Goal: Unclear

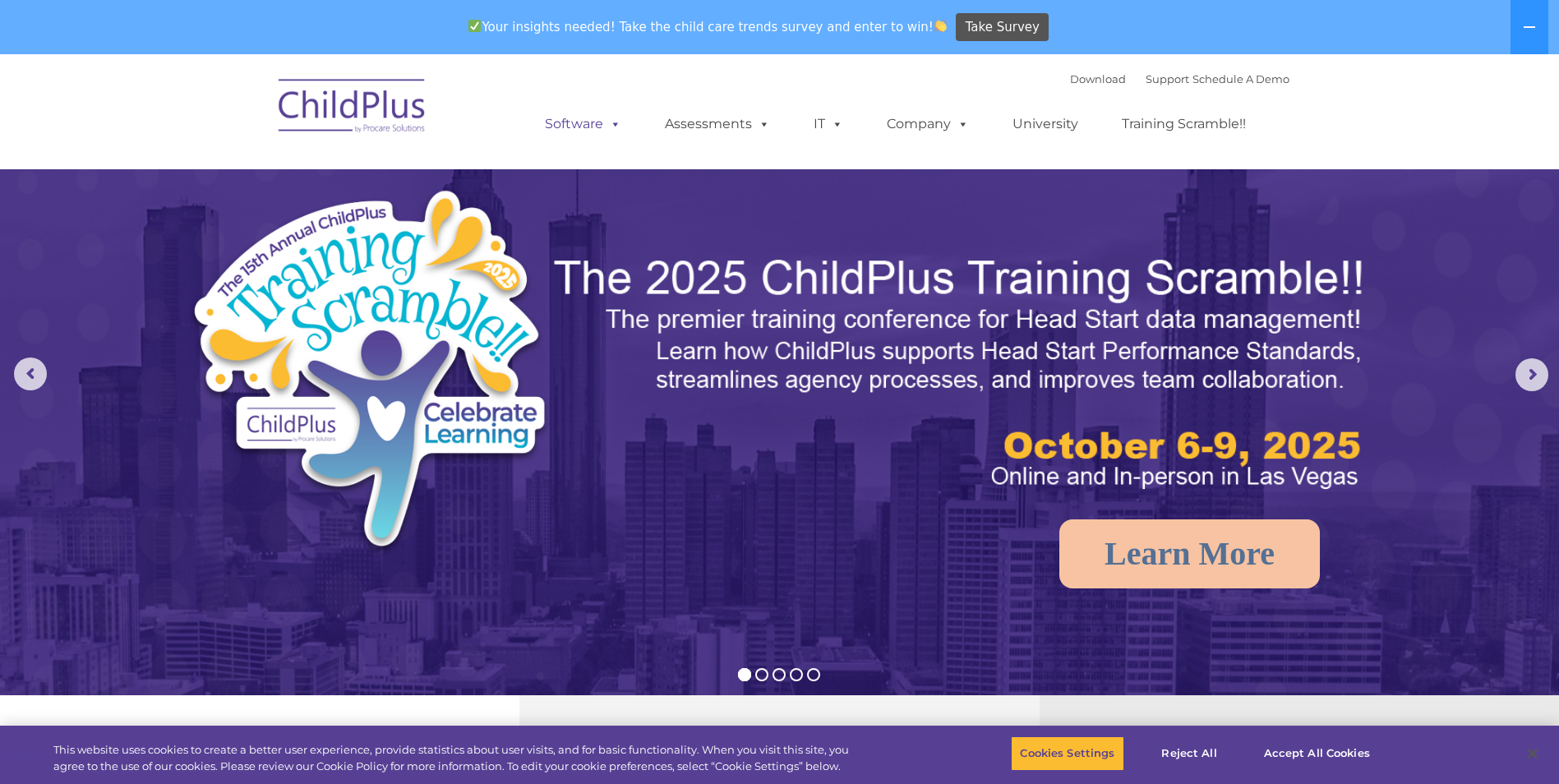
select select "MEDIUM"
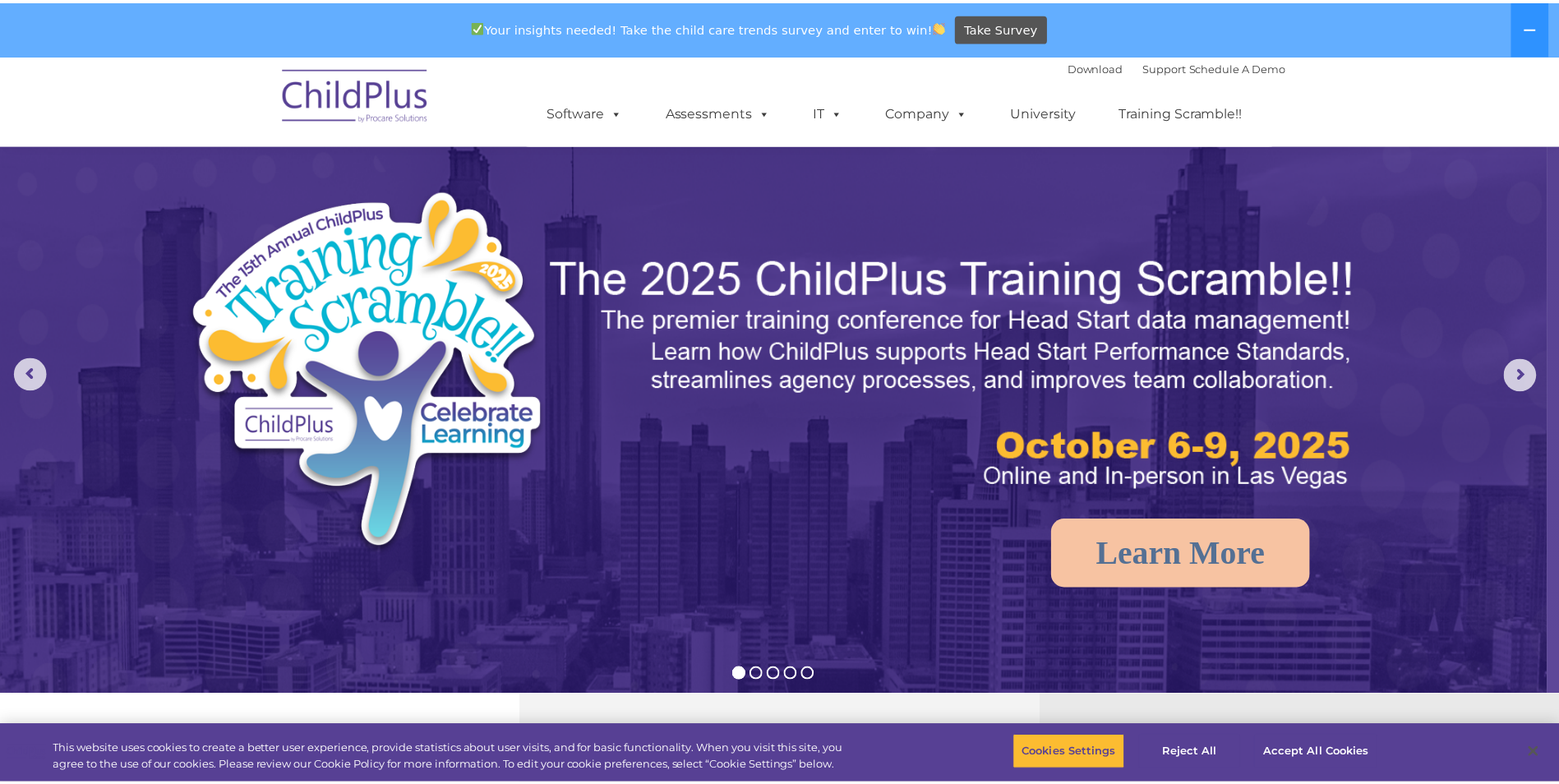
scroll to position [425, 0]
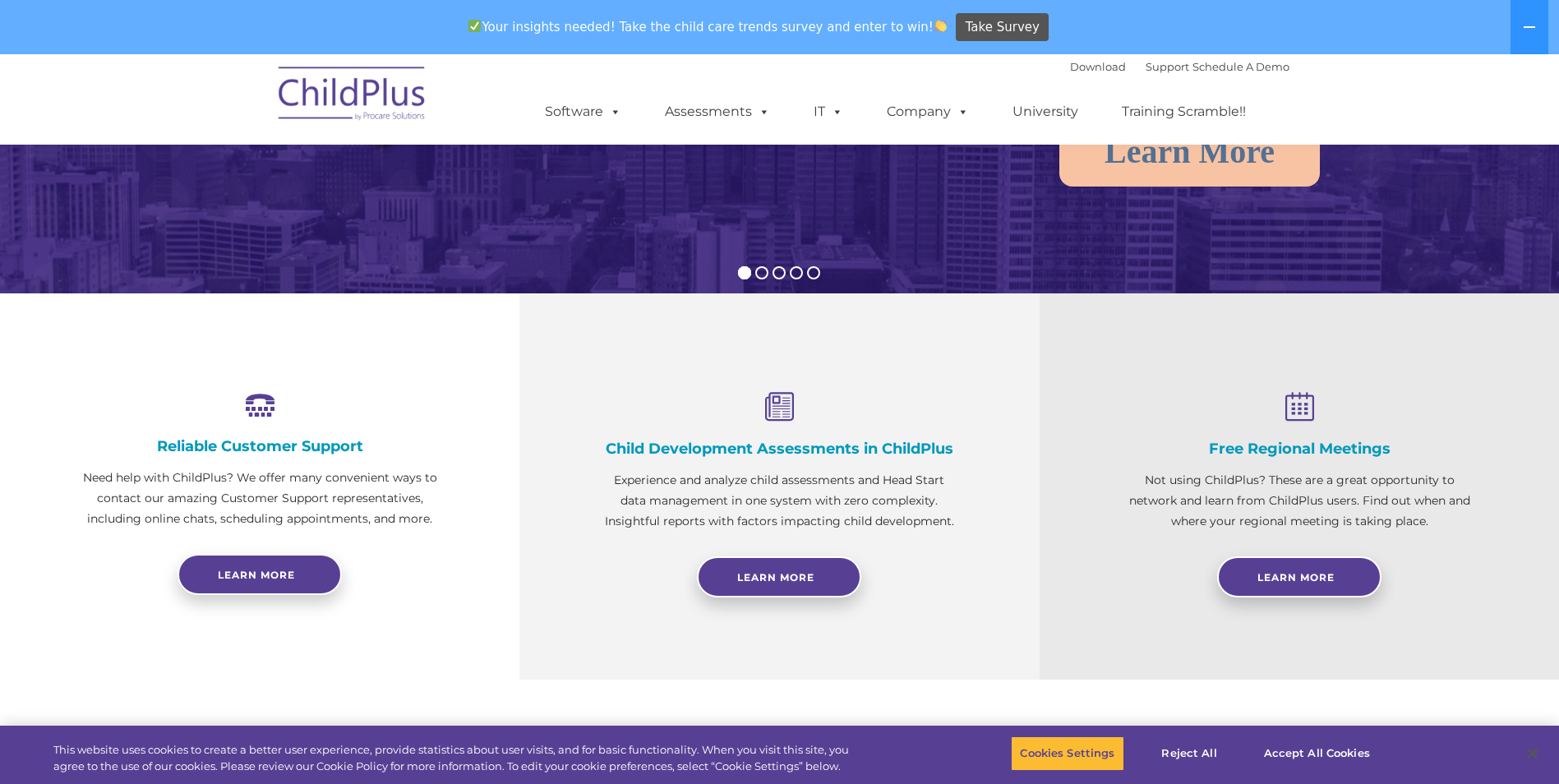
select select "MEDIUM"
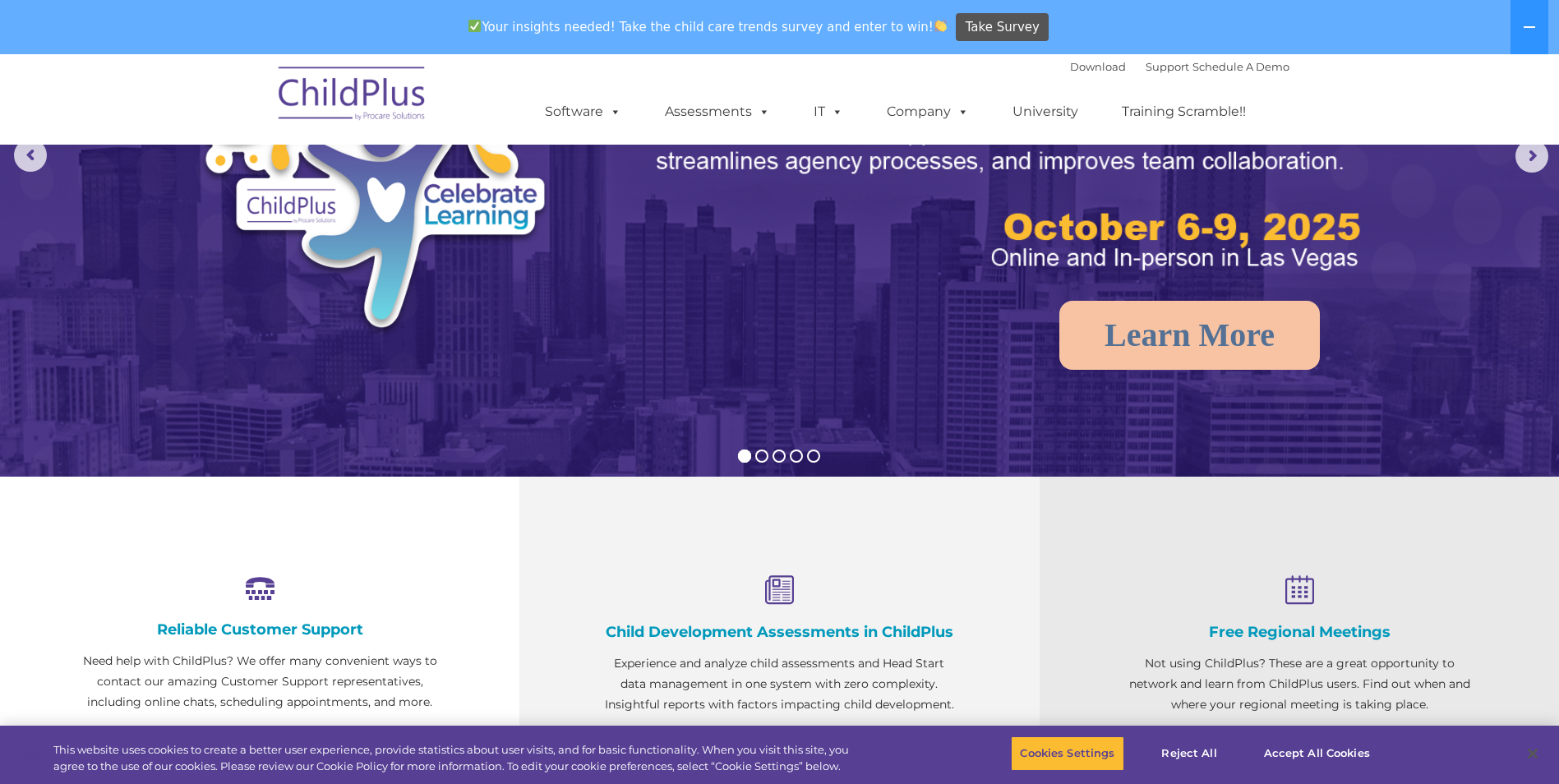
scroll to position [0, 0]
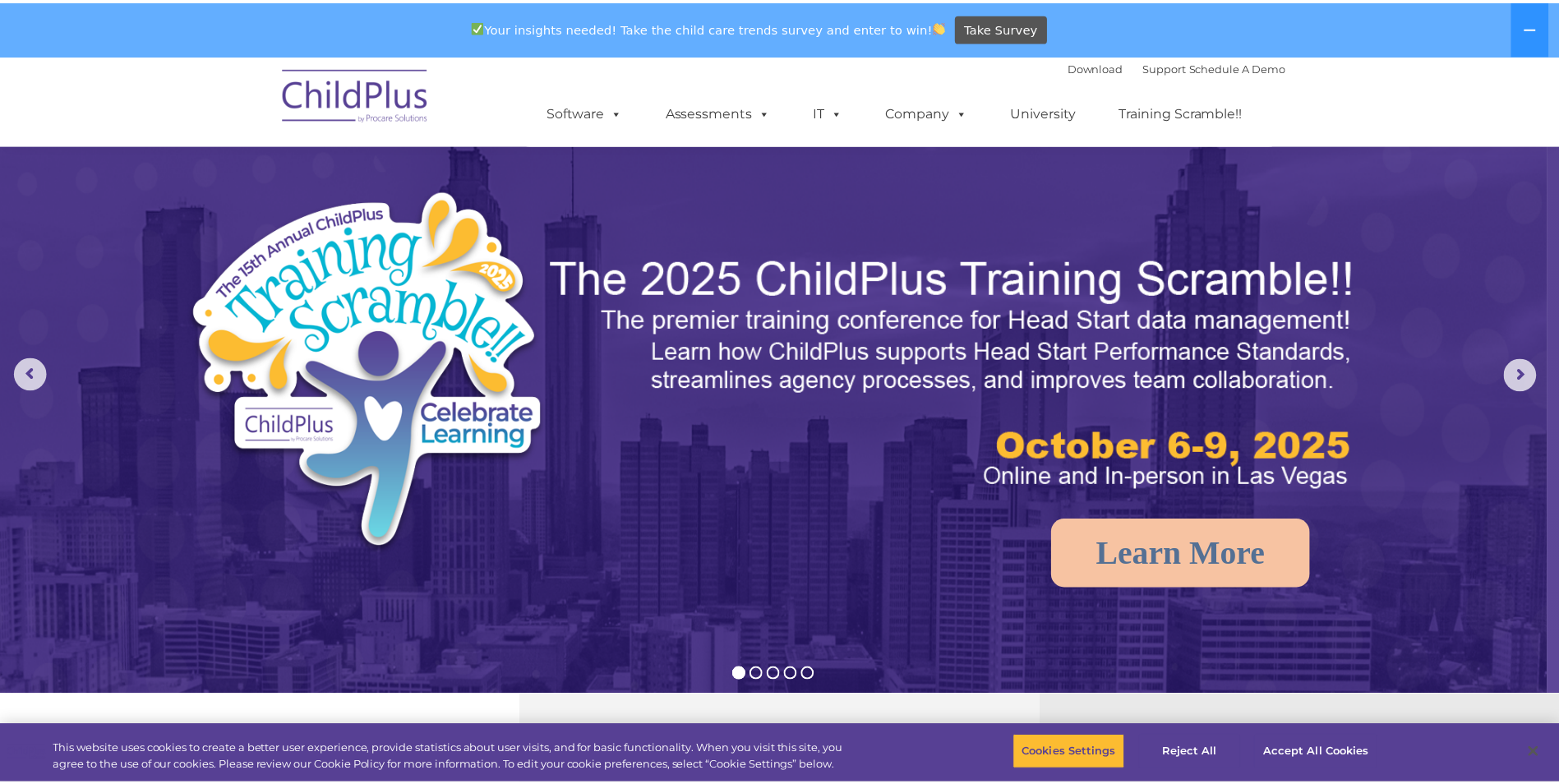
scroll to position [872, 0]
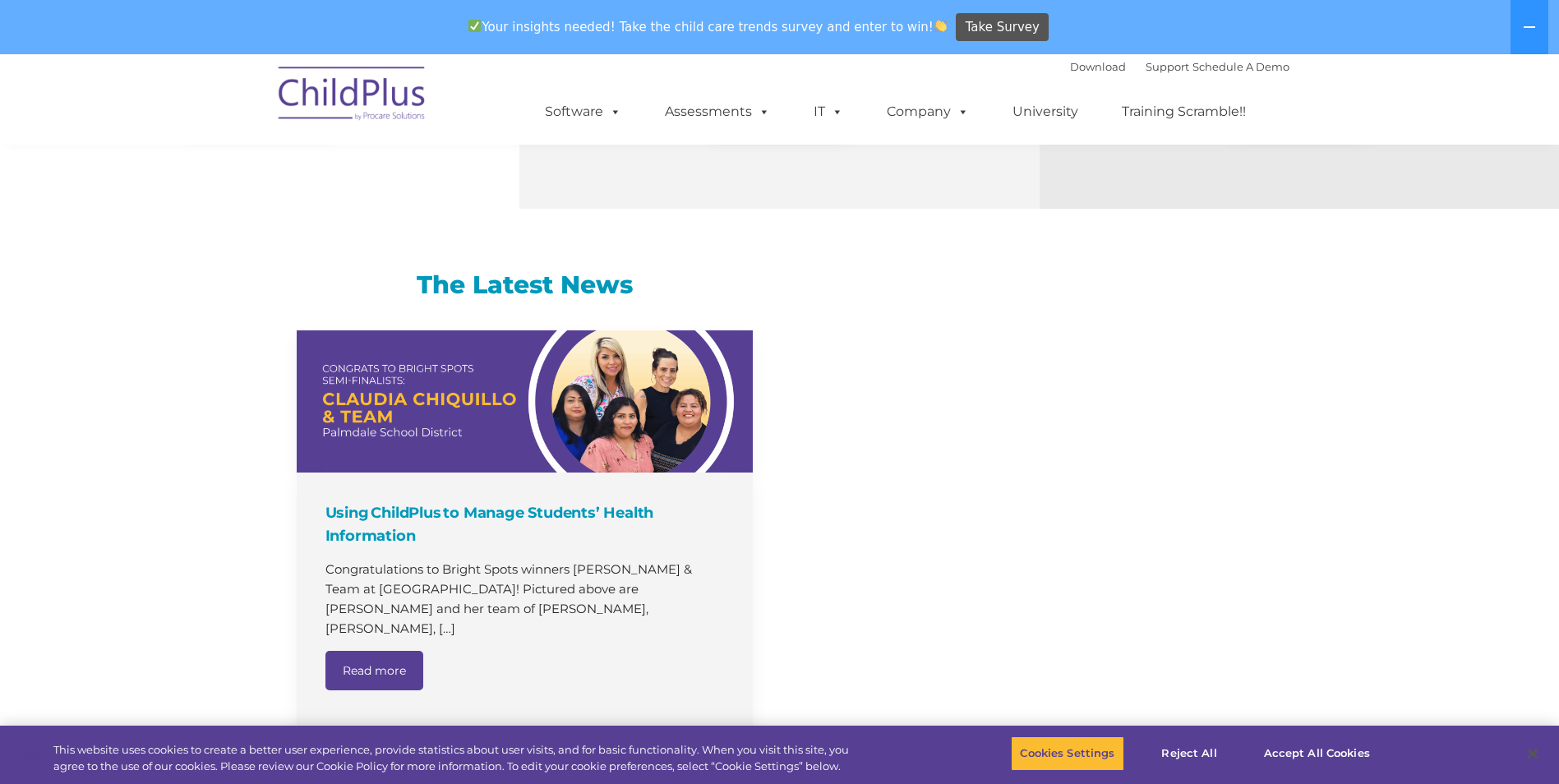
select select "MEDIUM"
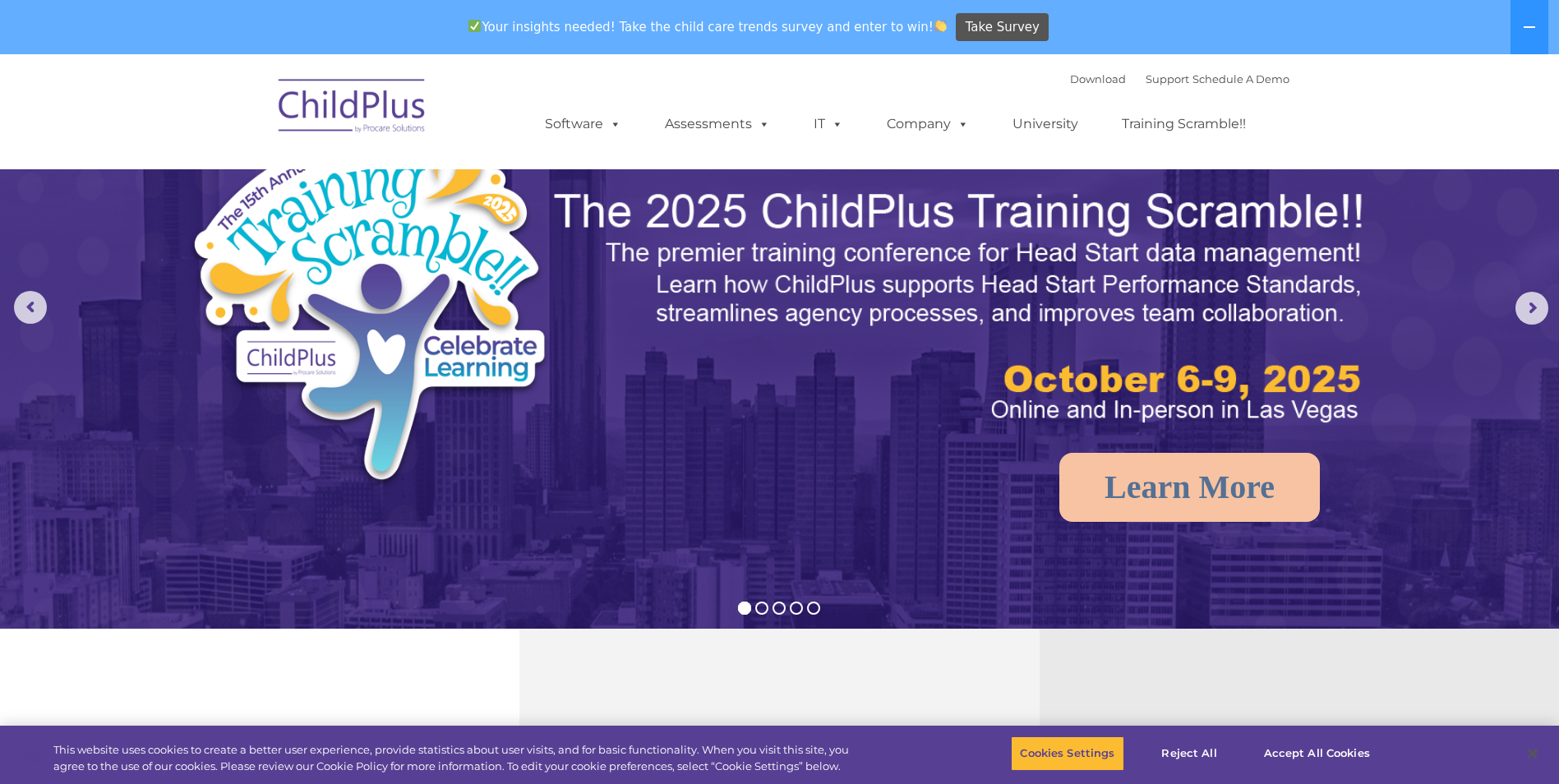
scroll to position [0, 0]
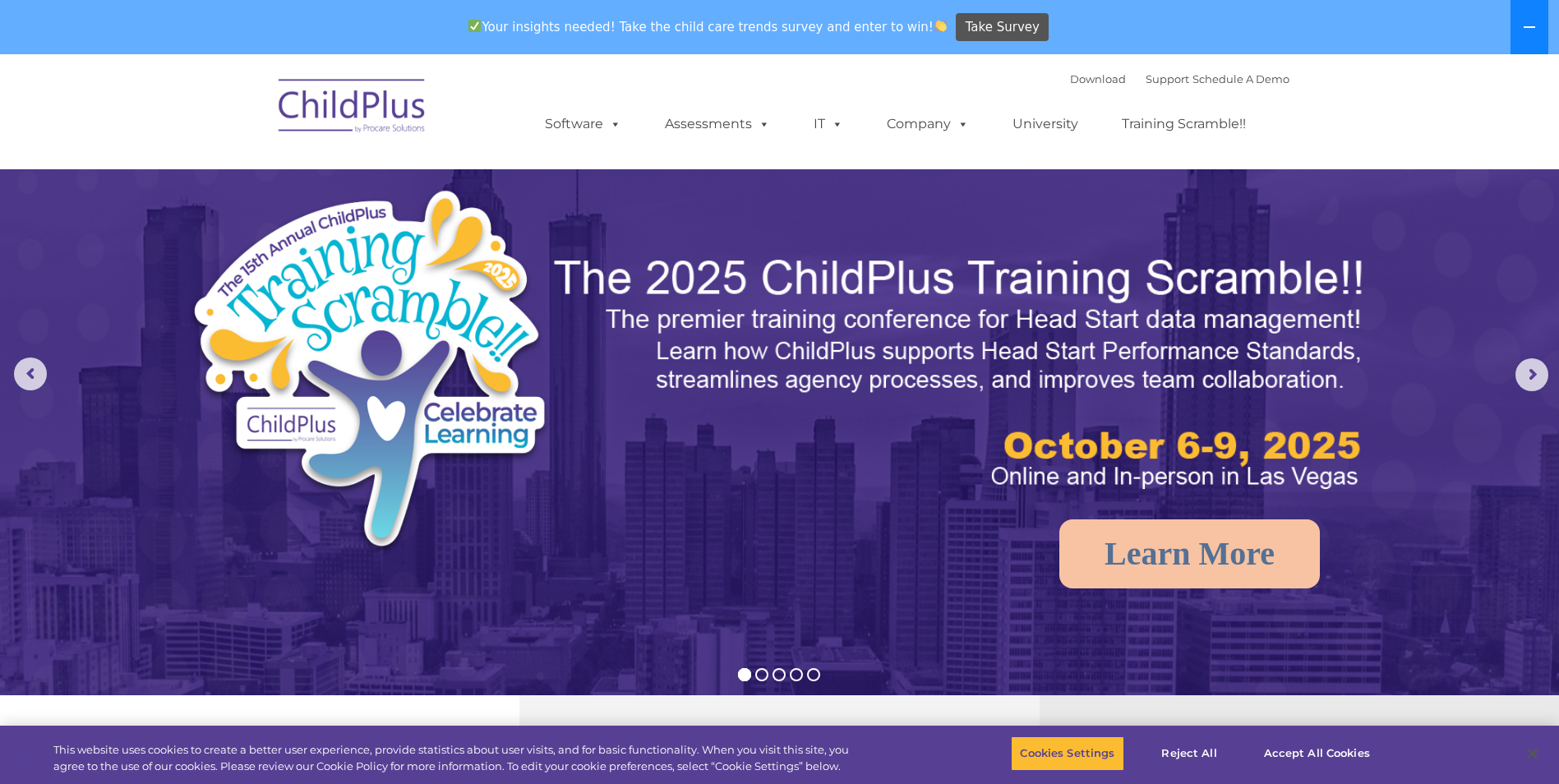
click at [1523, 17] on button at bounding box center [1529, 27] width 38 height 54
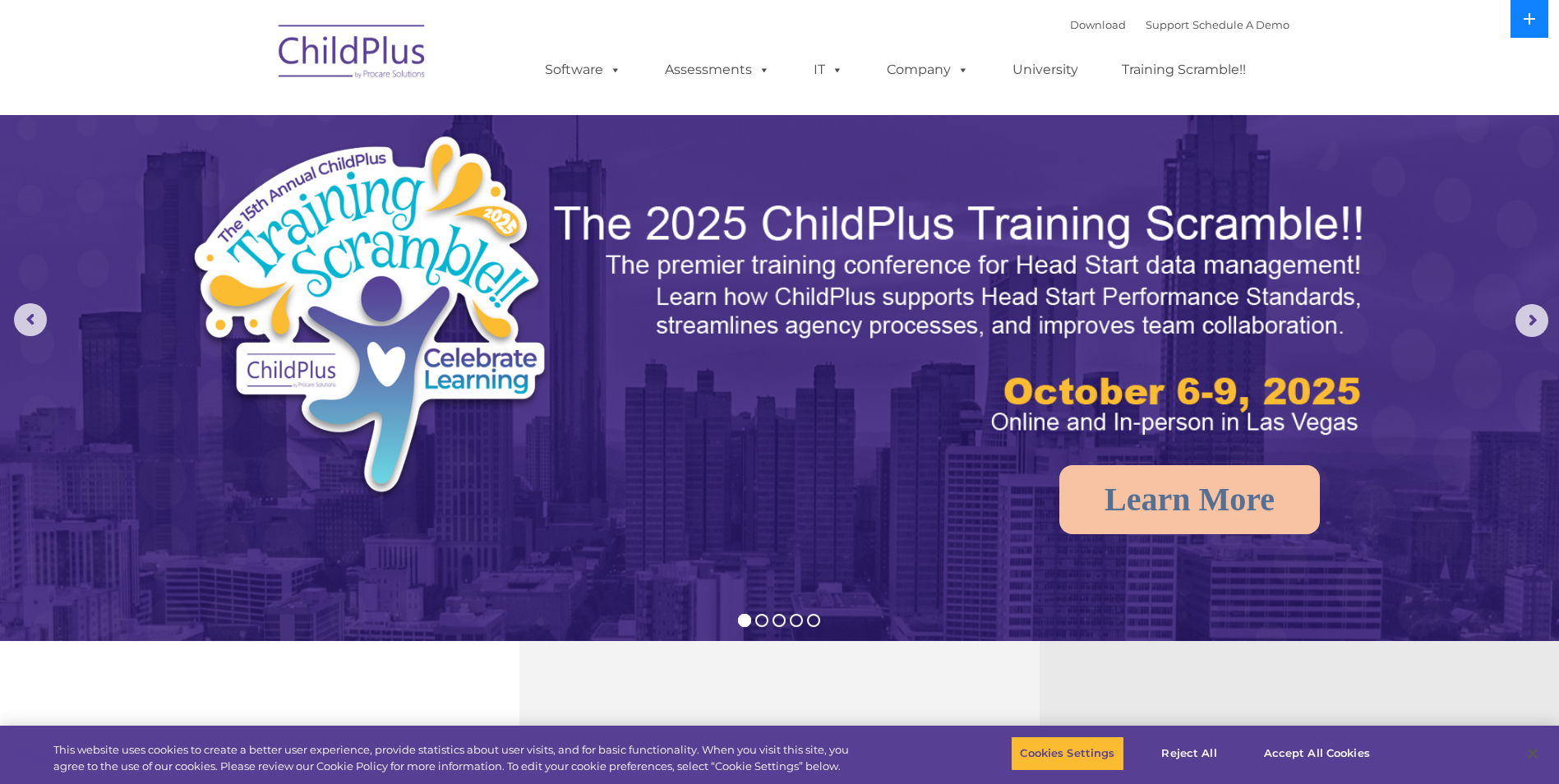
click at [1523, 17] on icon at bounding box center [1528, 18] width 13 height 13
